Goal: Task Accomplishment & Management: Manage account settings

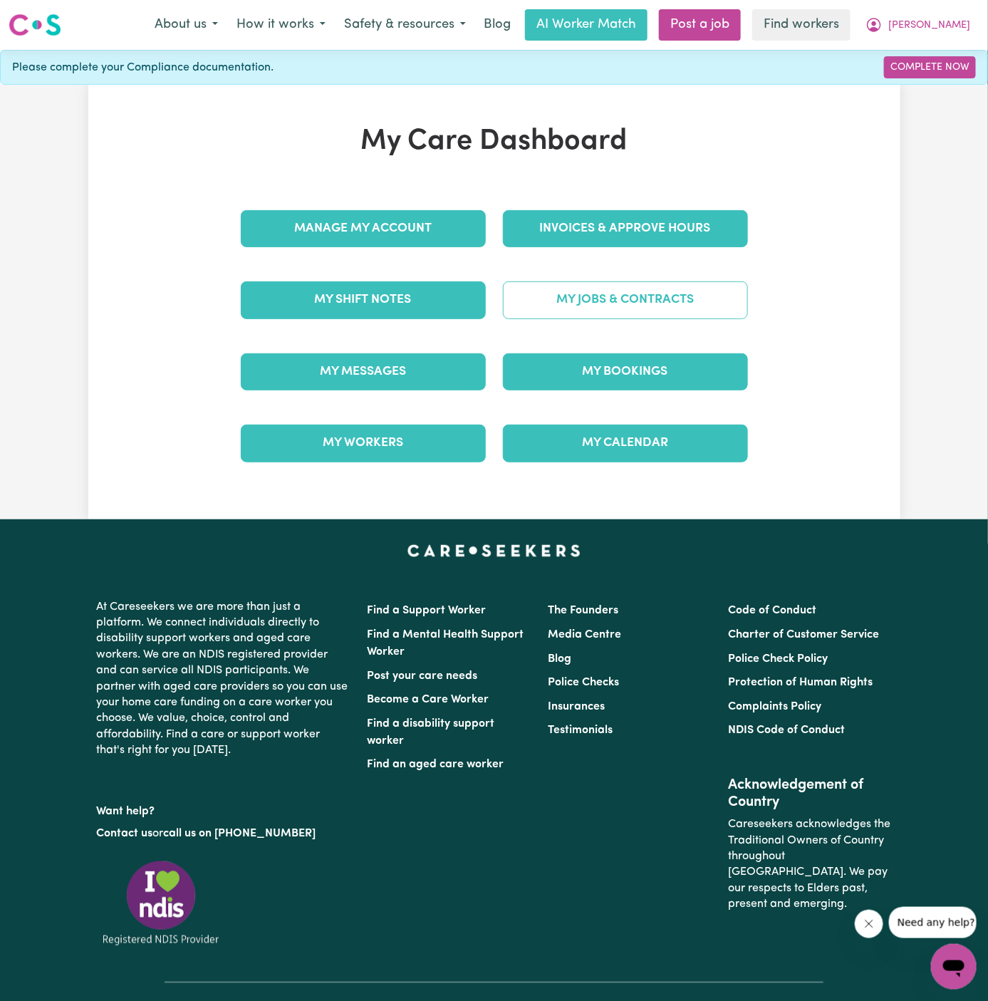
click at [646, 292] on link "My Jobs & Contracts" at bounding box center [625, 299] width 245 height 37
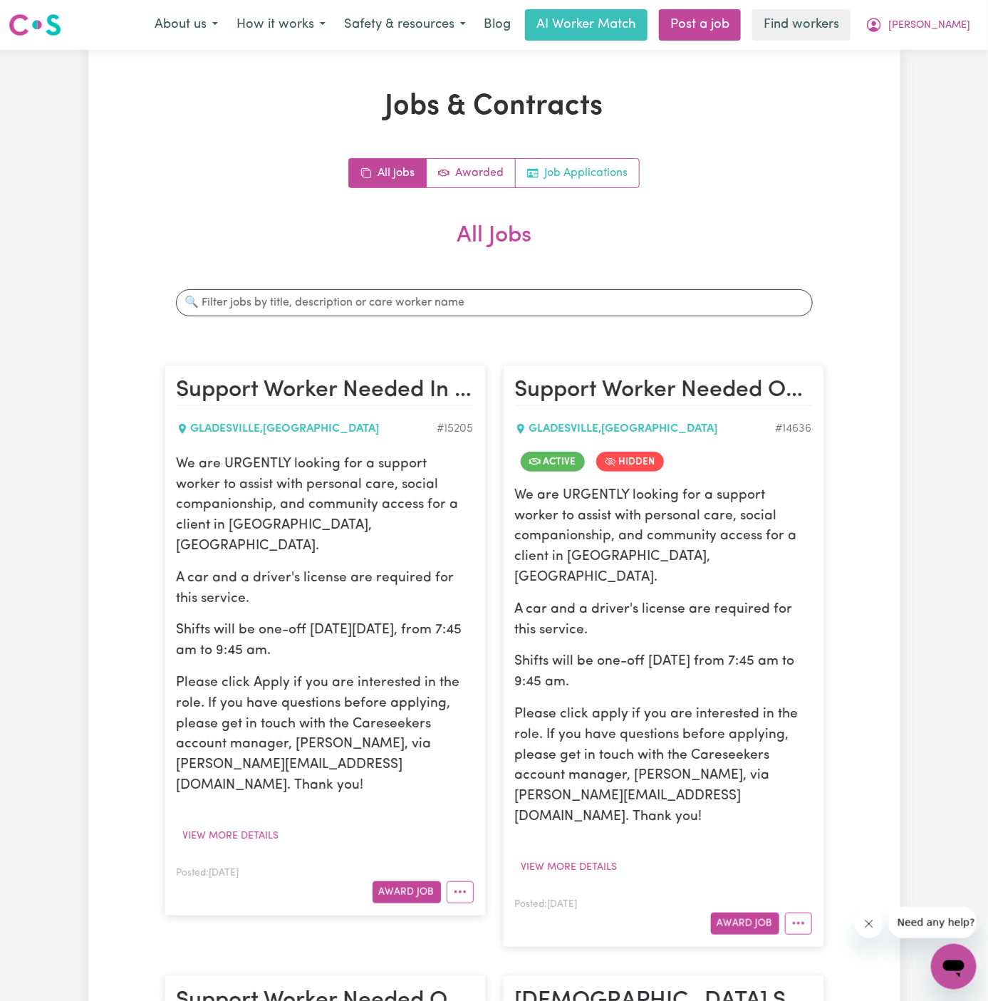
click at [574, 175] on link "Job Applications" at bounding box center [577, 173] width 123 height 28
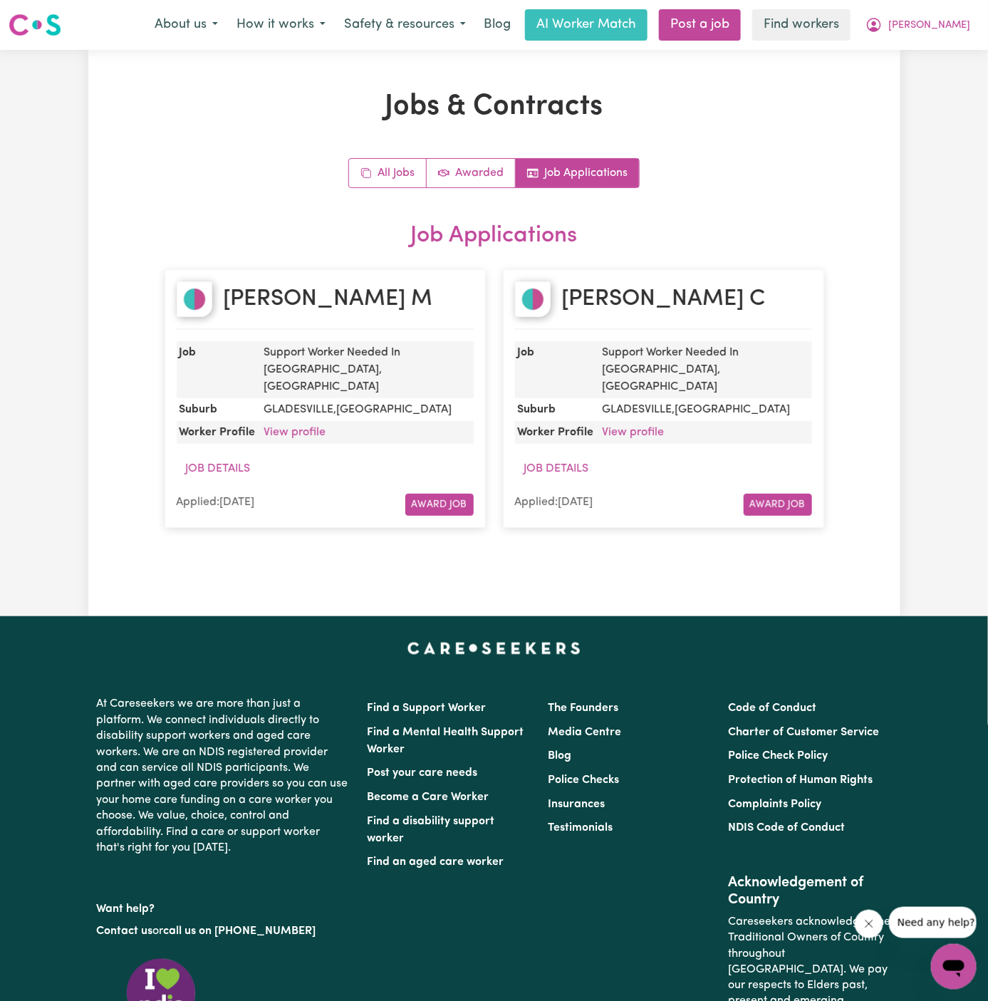
click at [574, 175] on link "Job Applications" at bounding box center [577, 173] width 123 height 28
click at [961, 23] on span "[PERSON_NAME]" at bounding box center [929, 26] width 82 height 16
click at [905, 86] on link "Logout" at bounding box center [922, 81] width 113 height 27
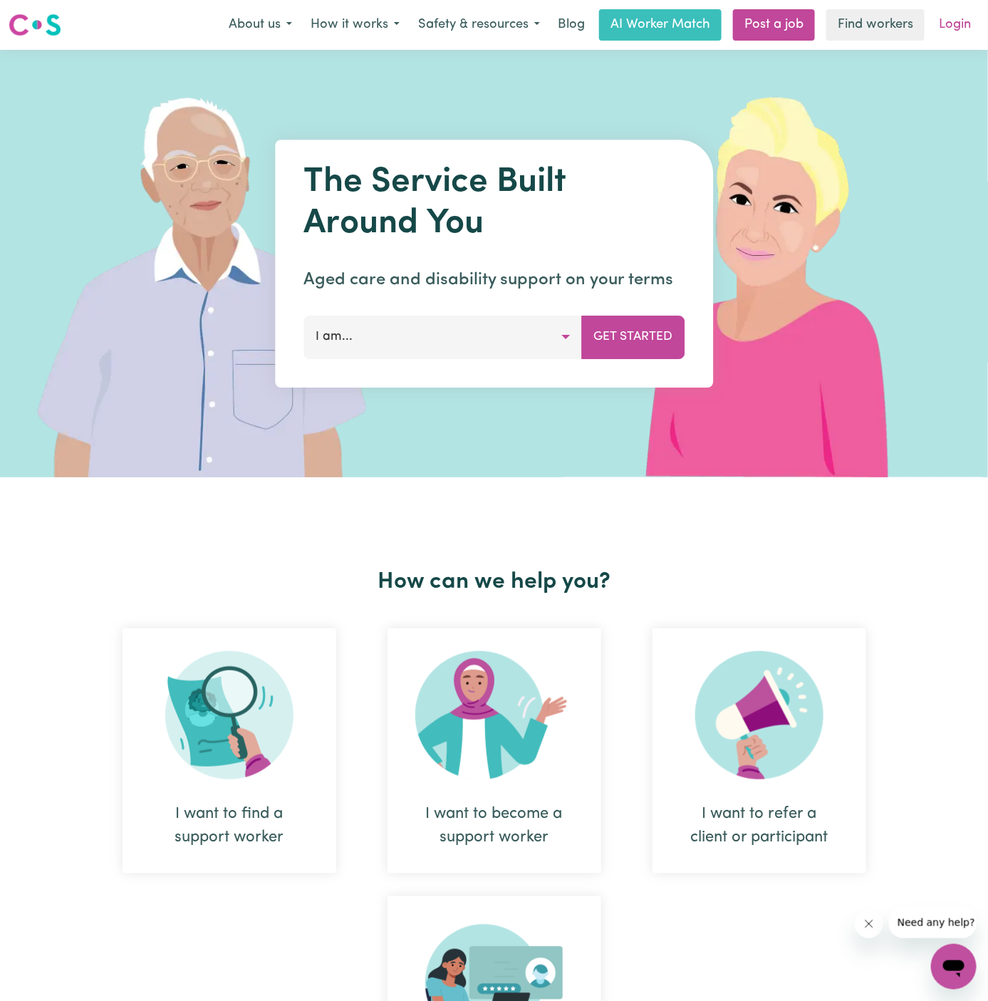
click at [960, 26] on link "Login" at bounding box center [954, 24] width 49 height 31
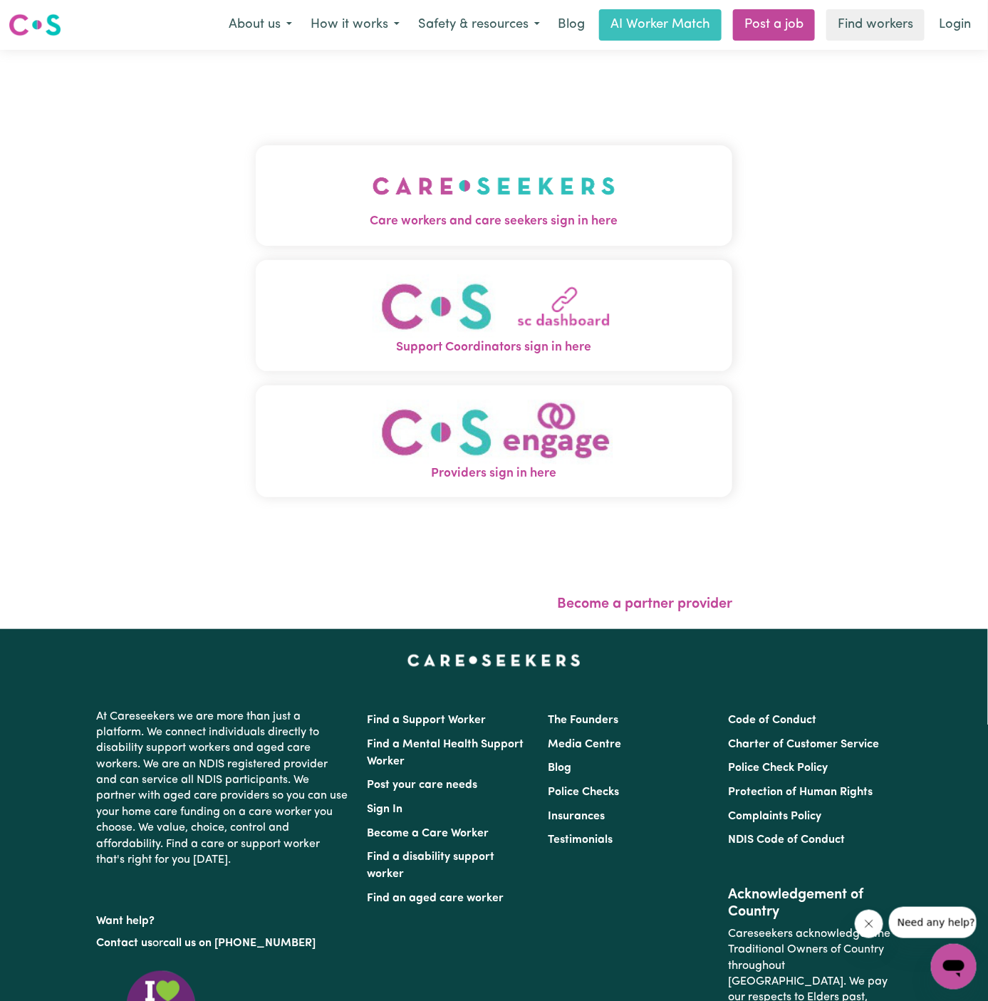
click at [463, 193] on img "Care workers and care seekers sign in here" at bounding box center [494, 186] width 243 height 53
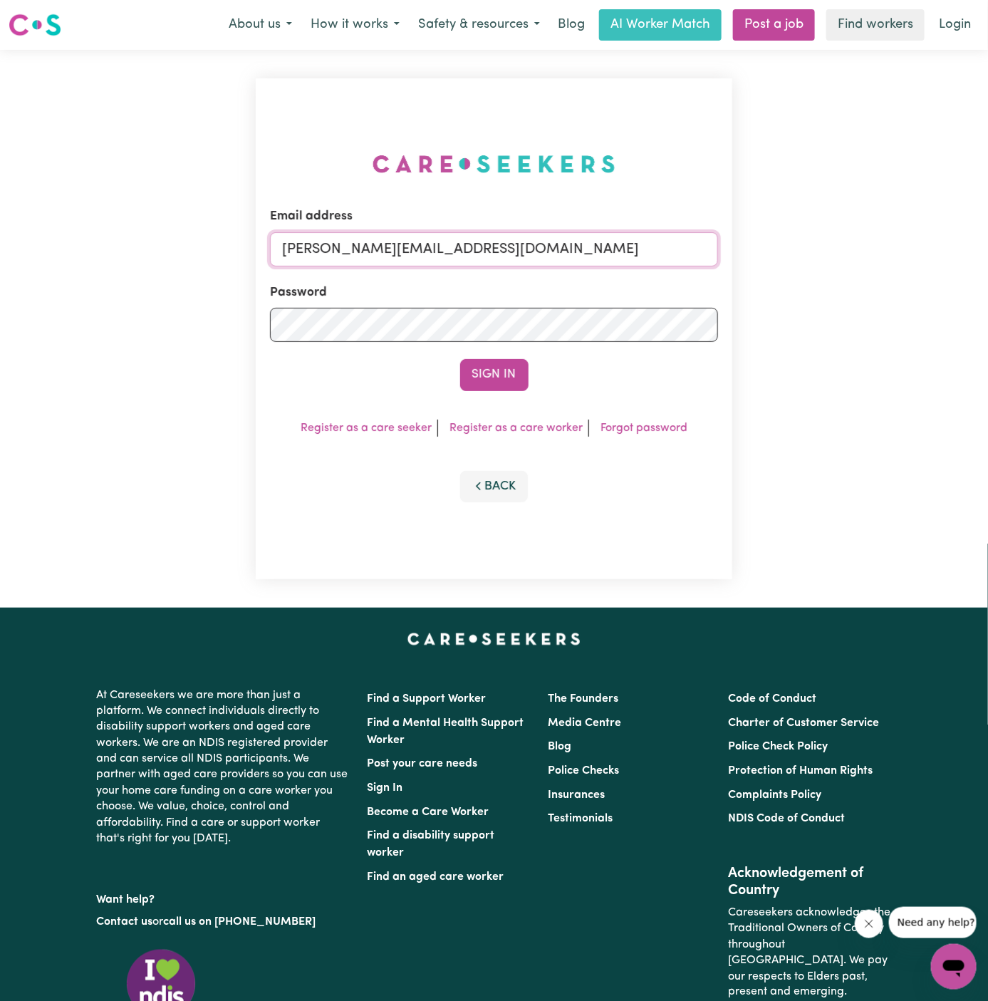
click at [586, 236] on input "[PERSON_NAME][EMAIL_ADDRESS][DOMAIN_NAME]" at bounding box center [494, 249] width 449 height 34
click at [378, 244] on input "[EMAIL_ADDRESS][DOMAIN_NAME]" at bounding box center [494, 249] width 449 height 34
drag, startPoint x: 353, startPoint y: 249, endPoint x: 932, endPoint y: 249, distance: 579.9
click at [932, 249] on div "Email address [EMAIL_ADDRESS][PERSON_NAME][DOMAIN_NAME] Password Sign In Regist…" at bounding box center [494, 329] width 988 height 558
type input "[EMAIL_ADDRESS][DOMAIN_NAME]"
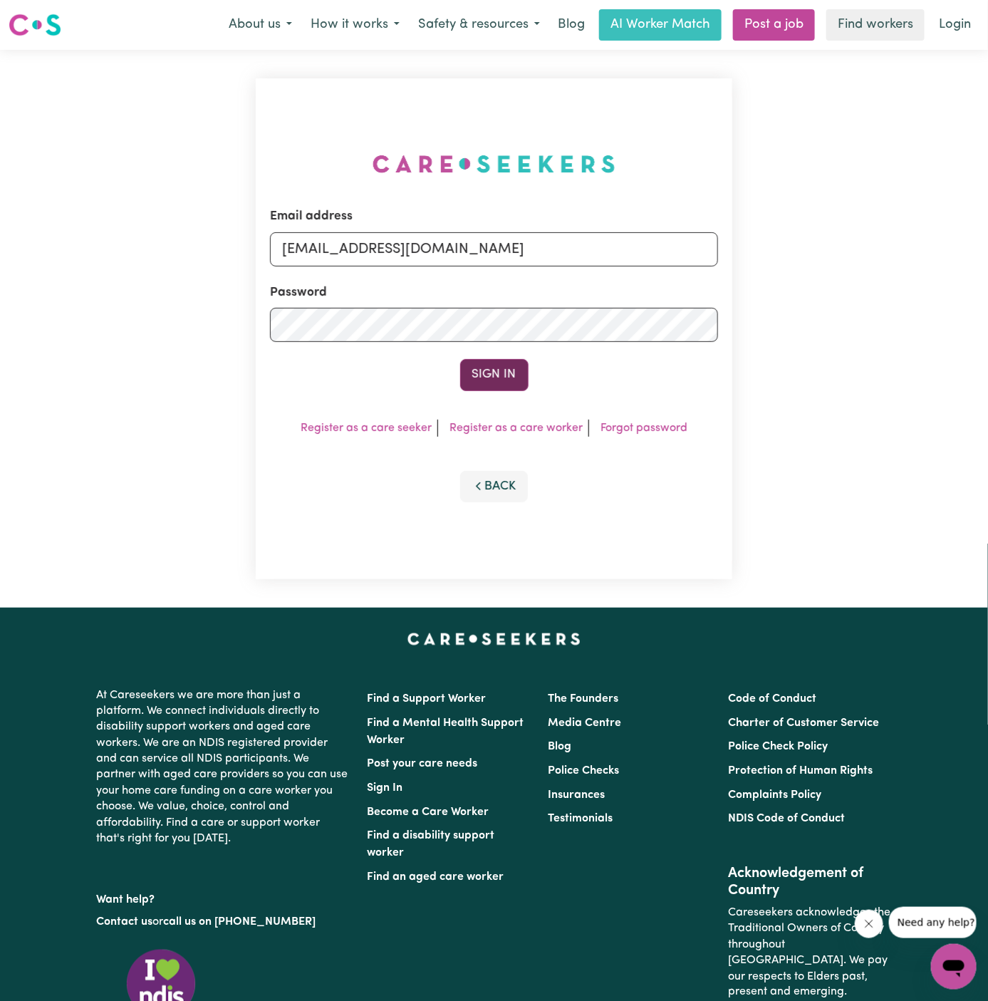
click at [496, 380] on button "Sign In" at bounding box center [494, 374] width 68 height 31
